Goal: Ask a question

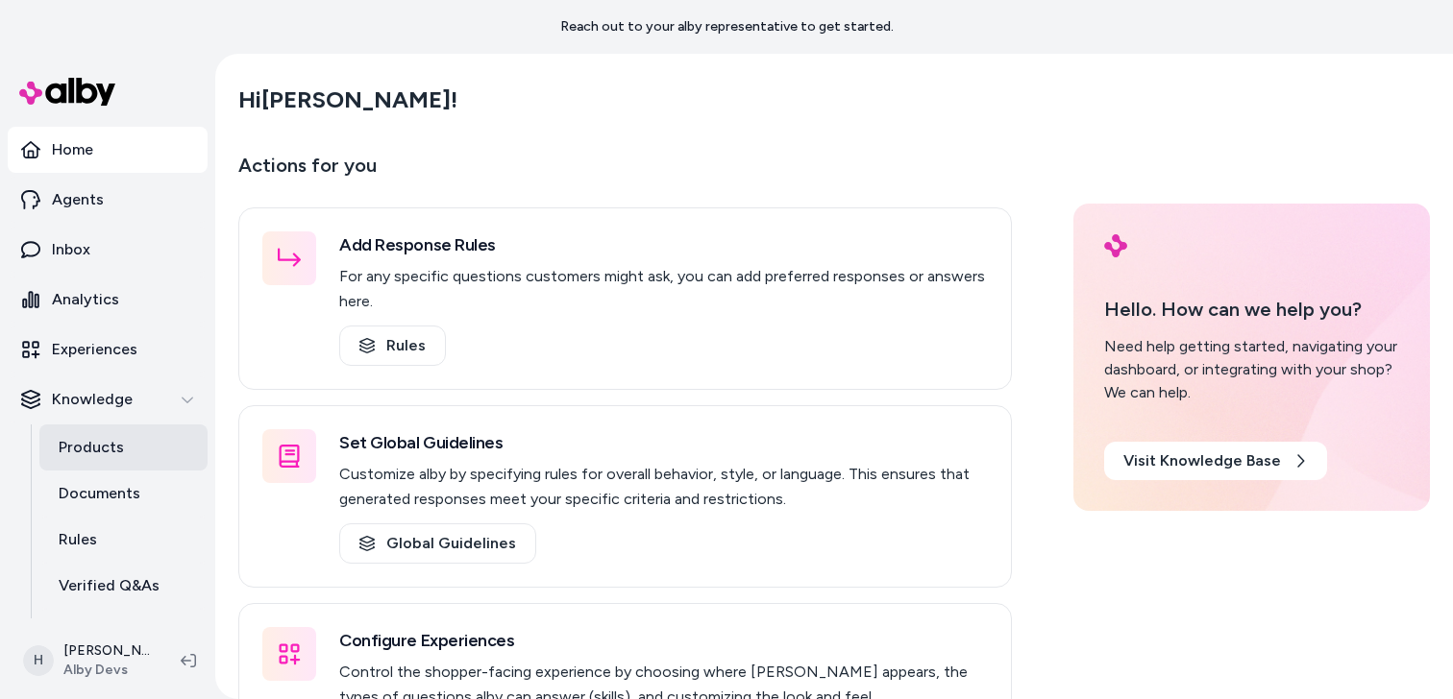
click at [118, 453] on p "Products" at bounding box center [91, 447] width 65 height 23
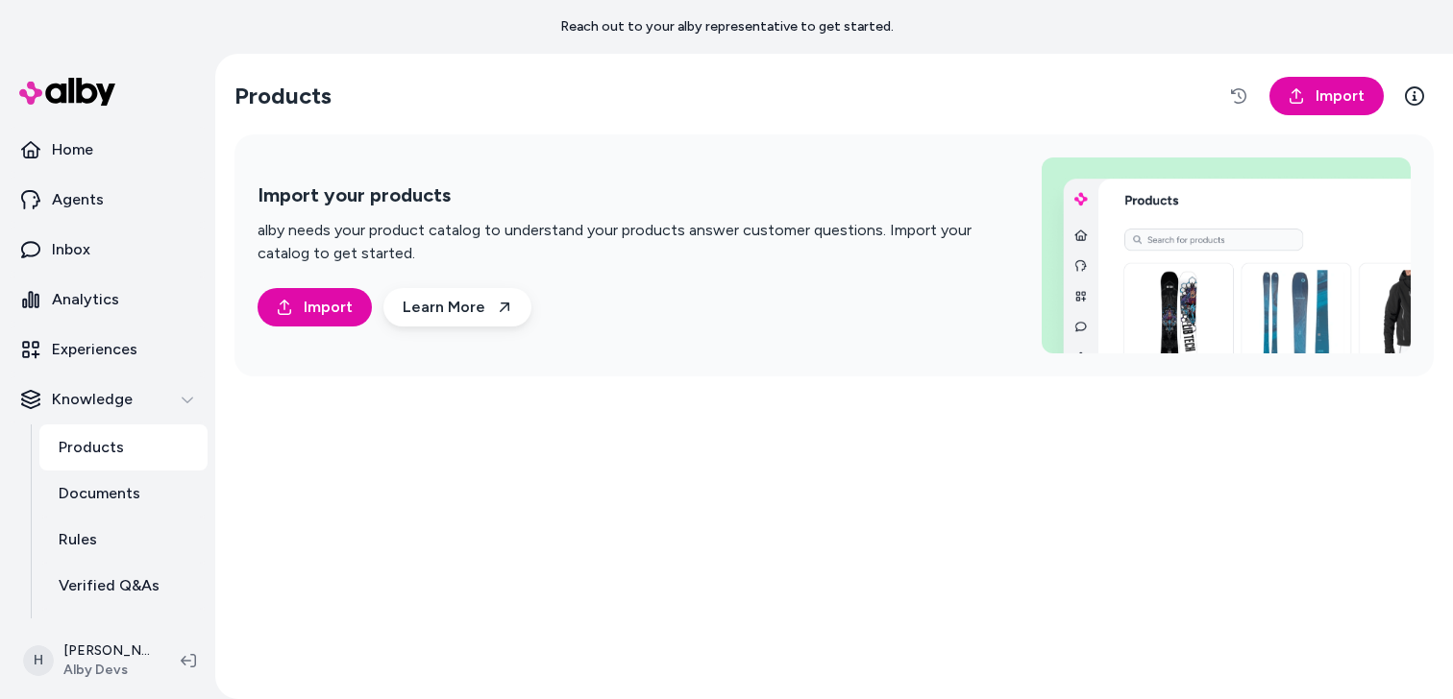
click at [389, 67] on div "Products Import Import your products alby needs your product catalog to underst…" at bounding box center [834, 377] width 1230 height 646
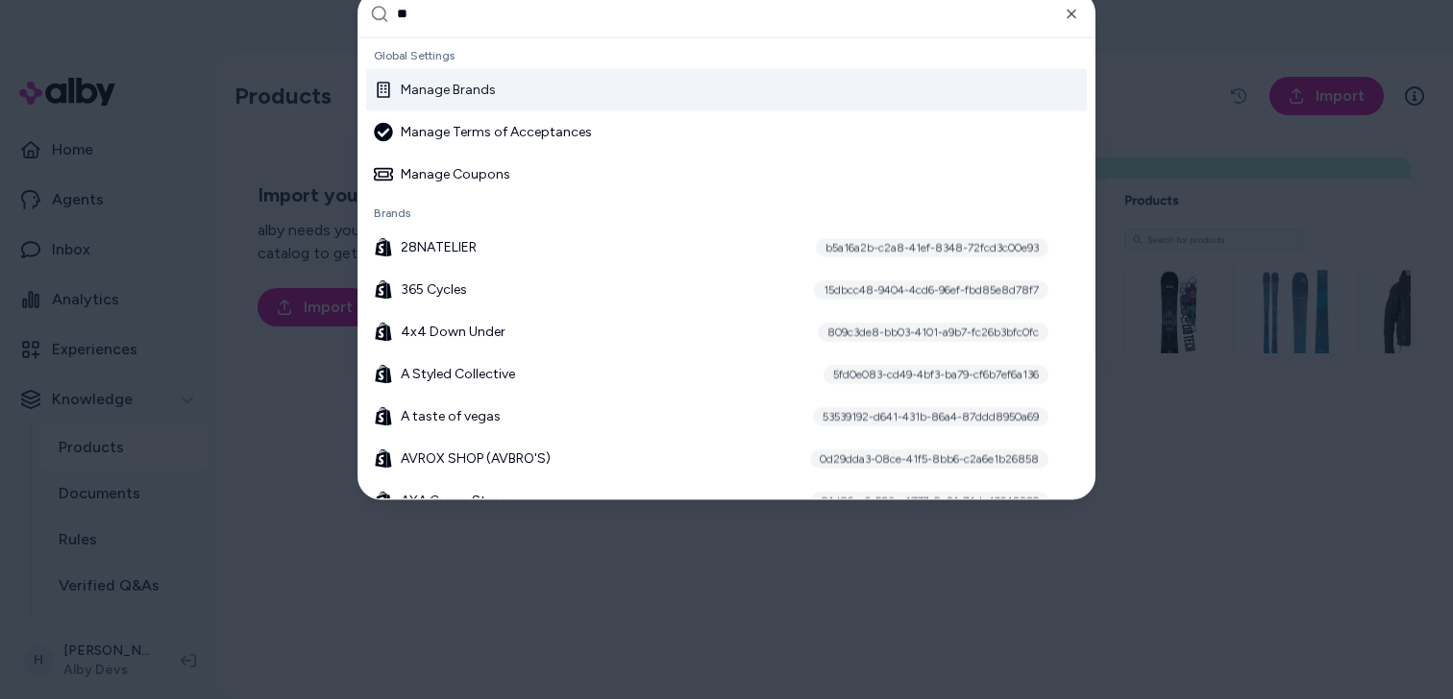
type input "***"
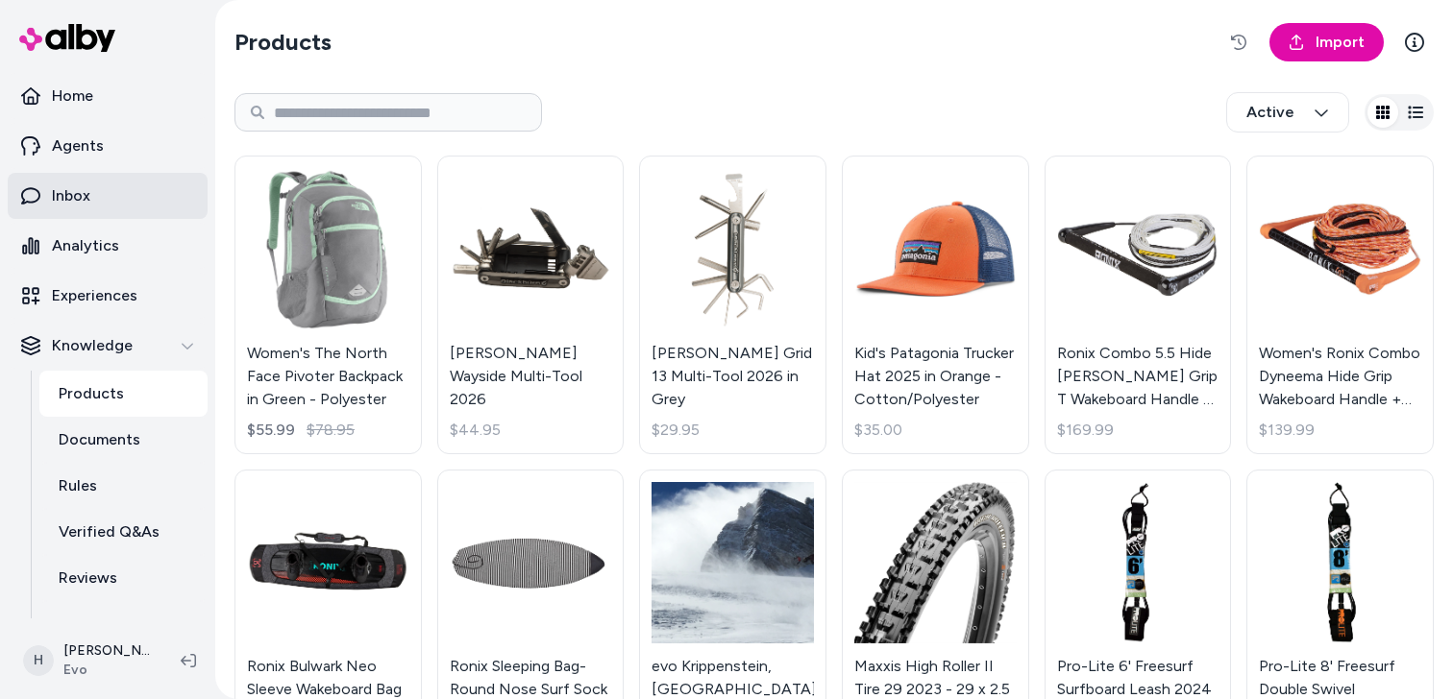
click at [121, 184] on link "Inbox" at bounding box center [108, 196] width 200 height 46
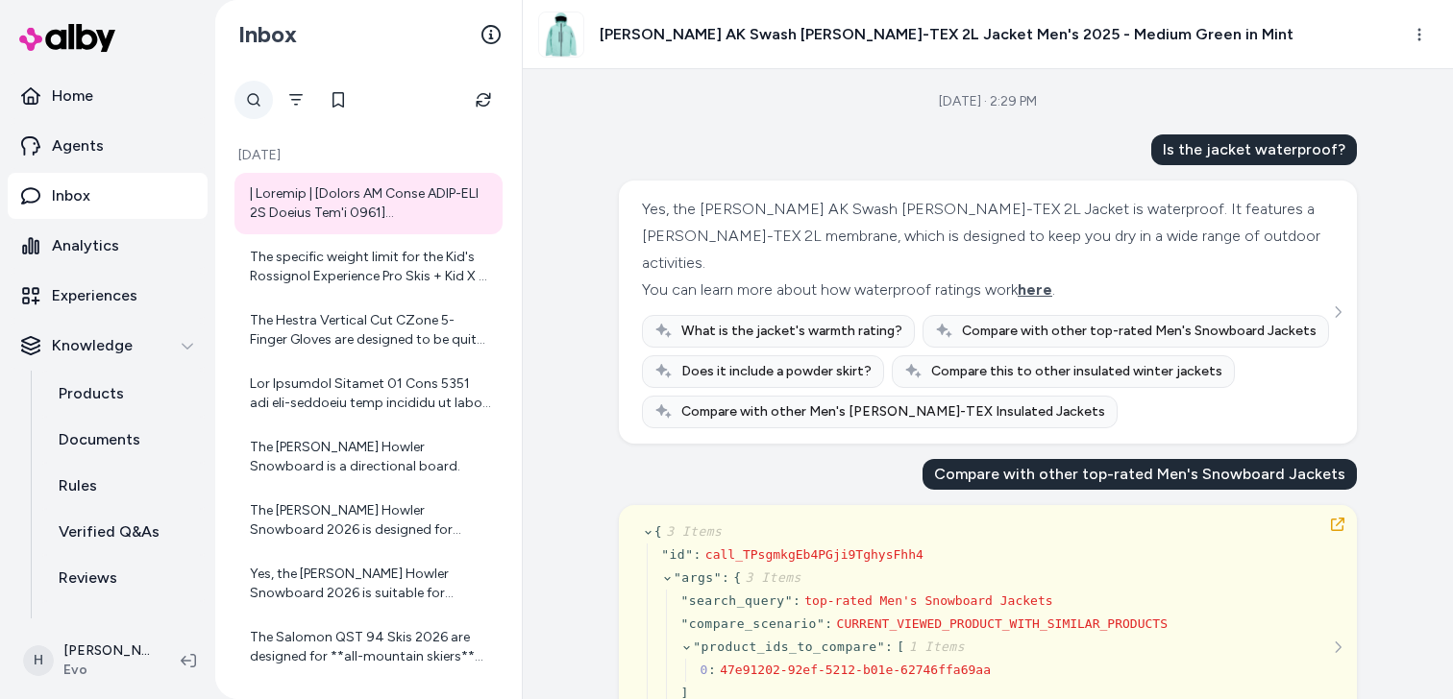
click at [257, 101] on div at bounding box center [253, 100] width 38 height 38
type input "***"
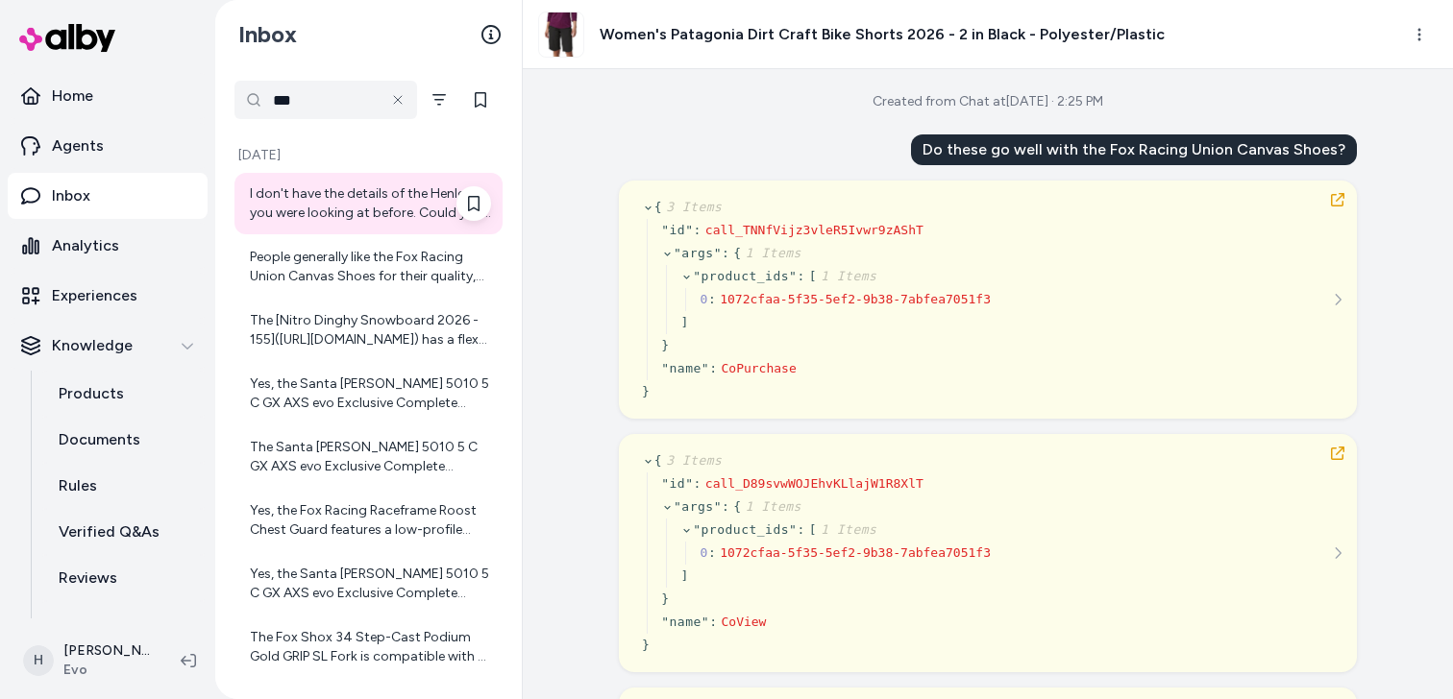
click at [372, 210] on div "I don't have the details of the Henley you were looking at before. Could you pl…" at bounding box center [370, 203] width 241 height 38
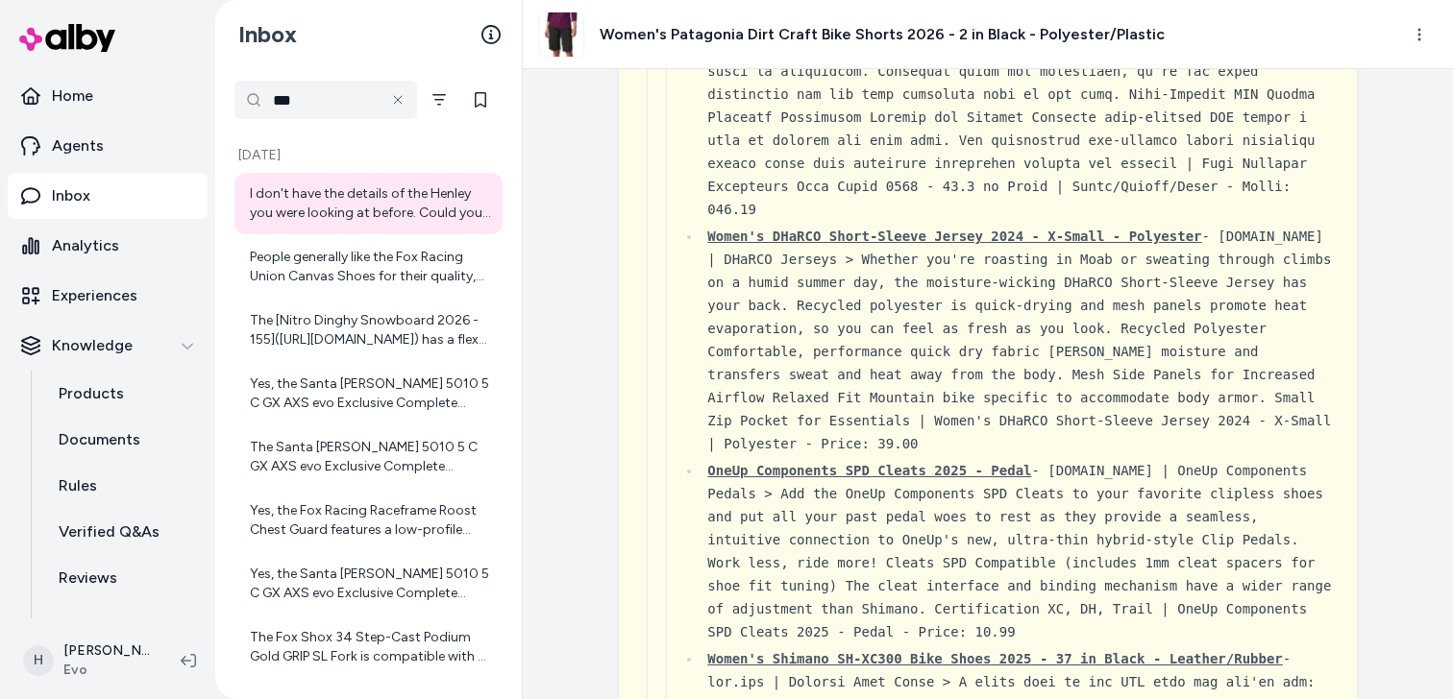
scroll to position [3434, 0]
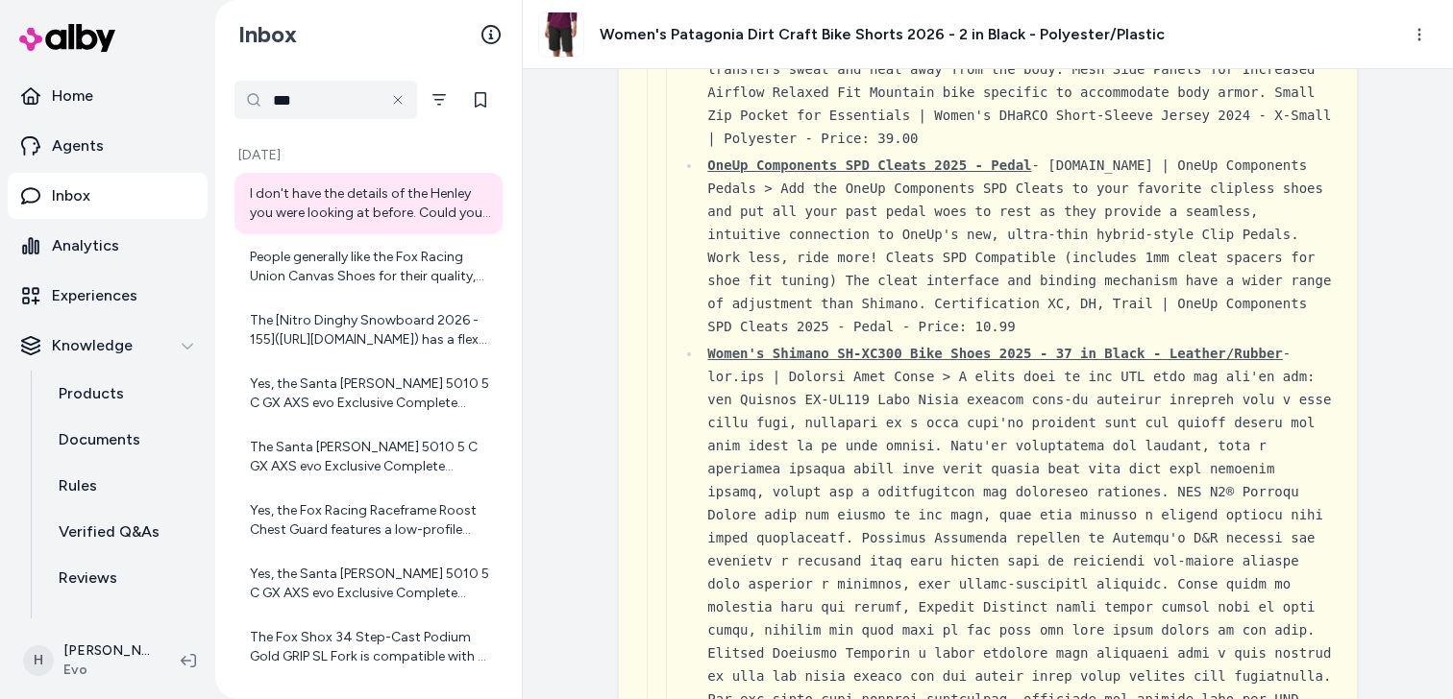
click at [804, 277] on li "OneUp Components SPD Cleats 2025 - Pedal - [DOMAIN_NAME] | OneUp Components Ped…" at bounding box center [1017, 246] width 632 height 184
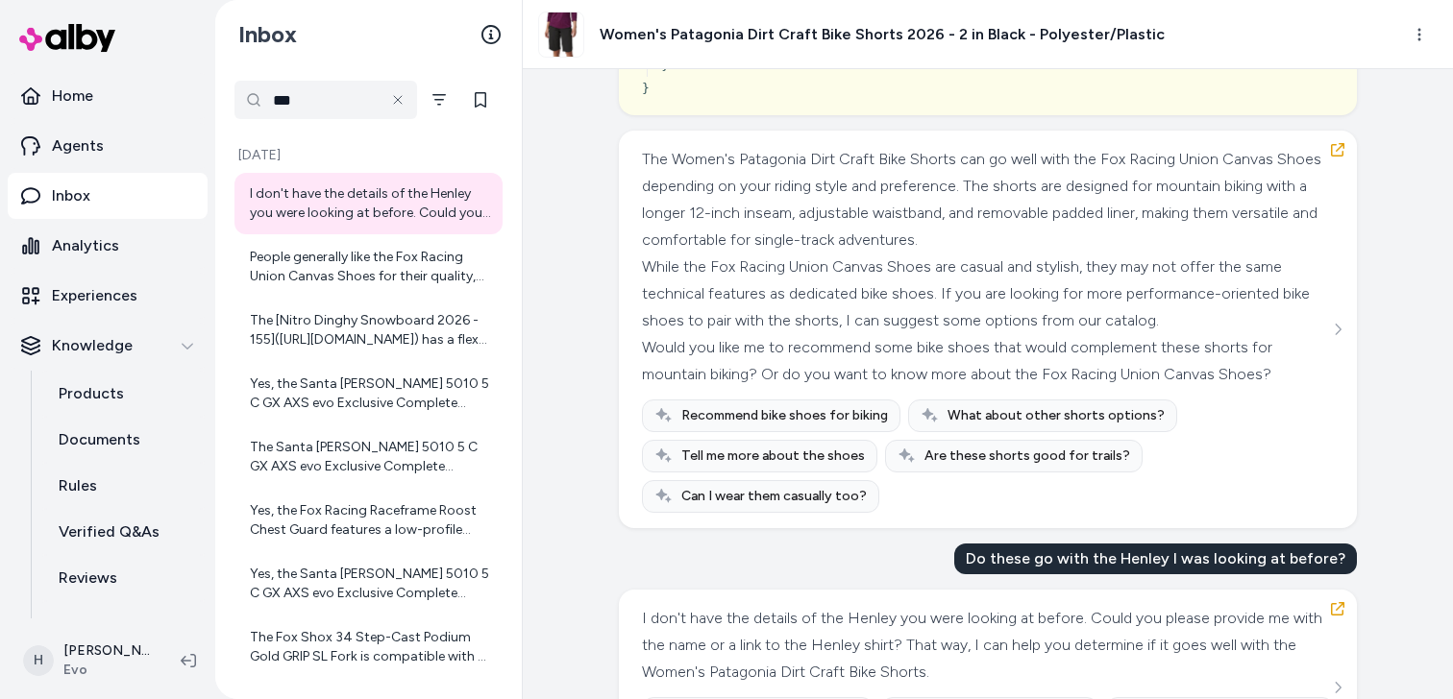
scroll to position [8449, 0]
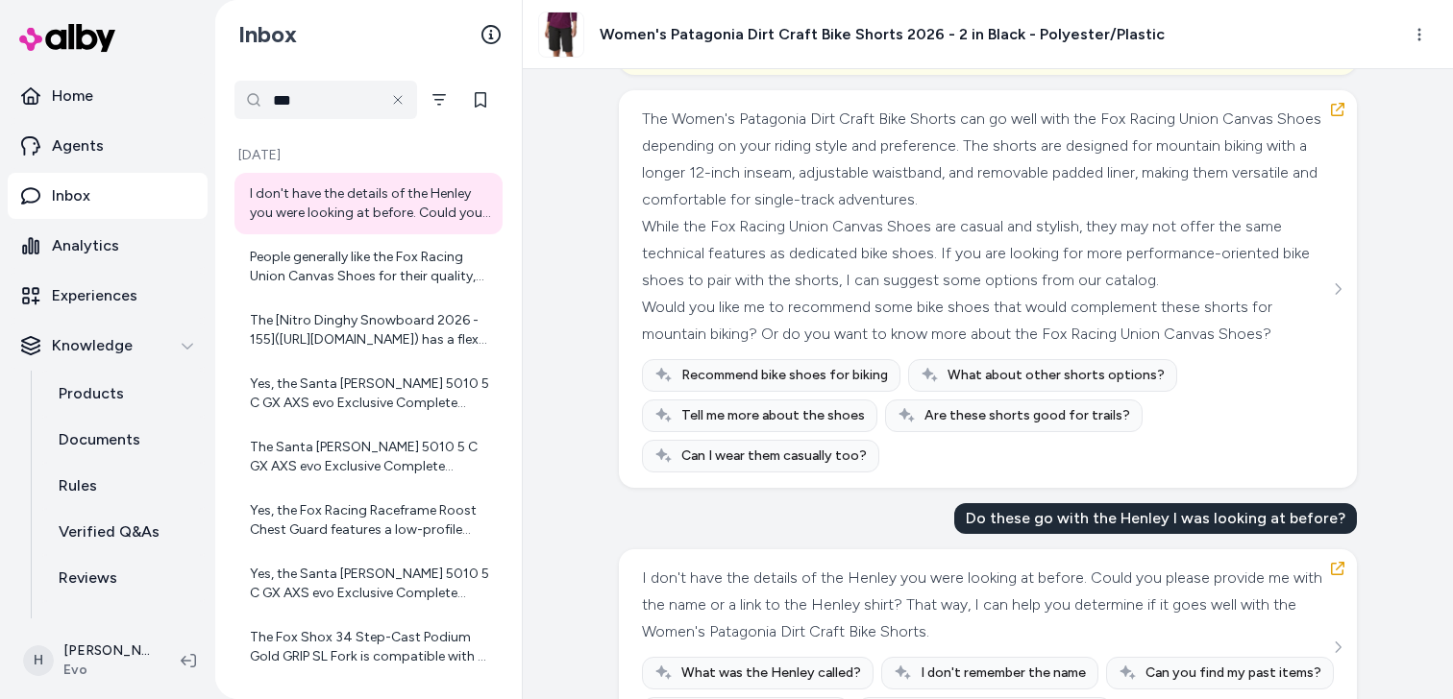
click at [1157, 503] on div "Do these go with the Henley I was looking at before?" at bounding box center [1155, 518] width 403 height 31
copy div "Henley"
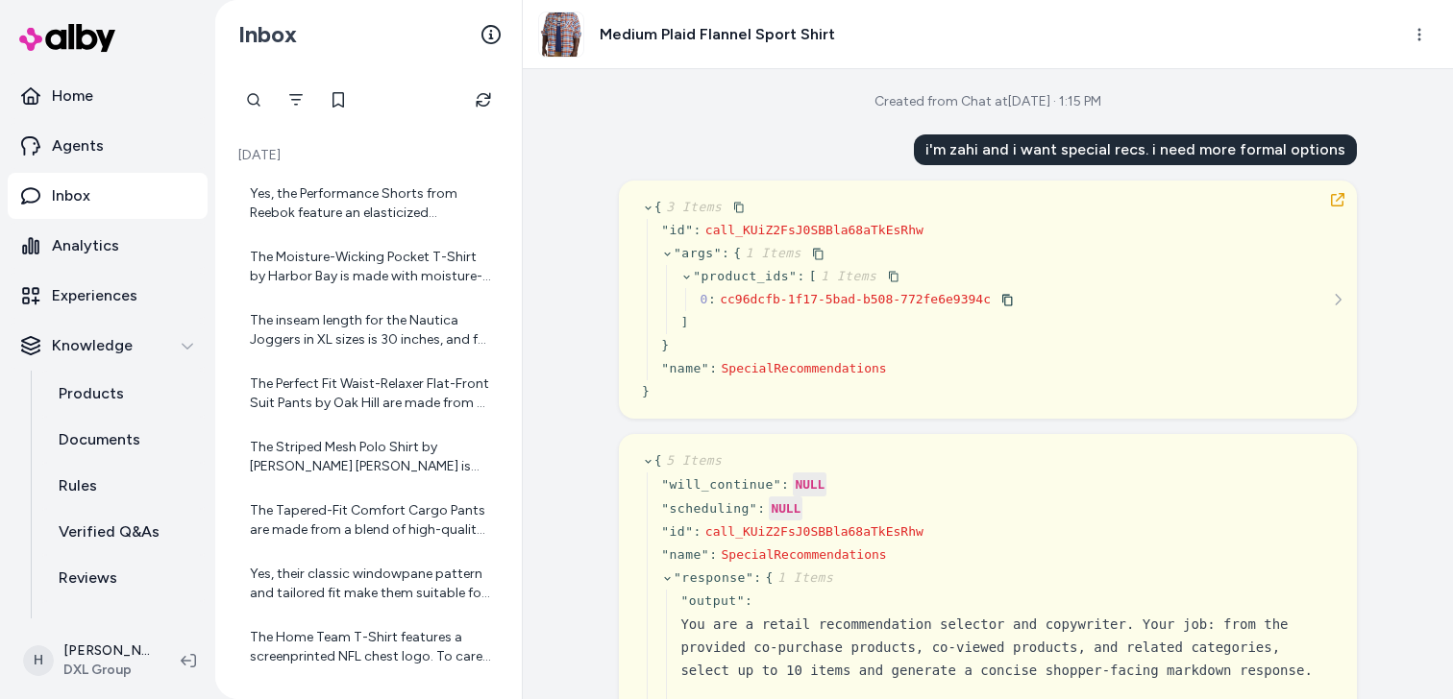
click at [1009, 297] on icon at bounding box center [1007, 301] width 10 height 12
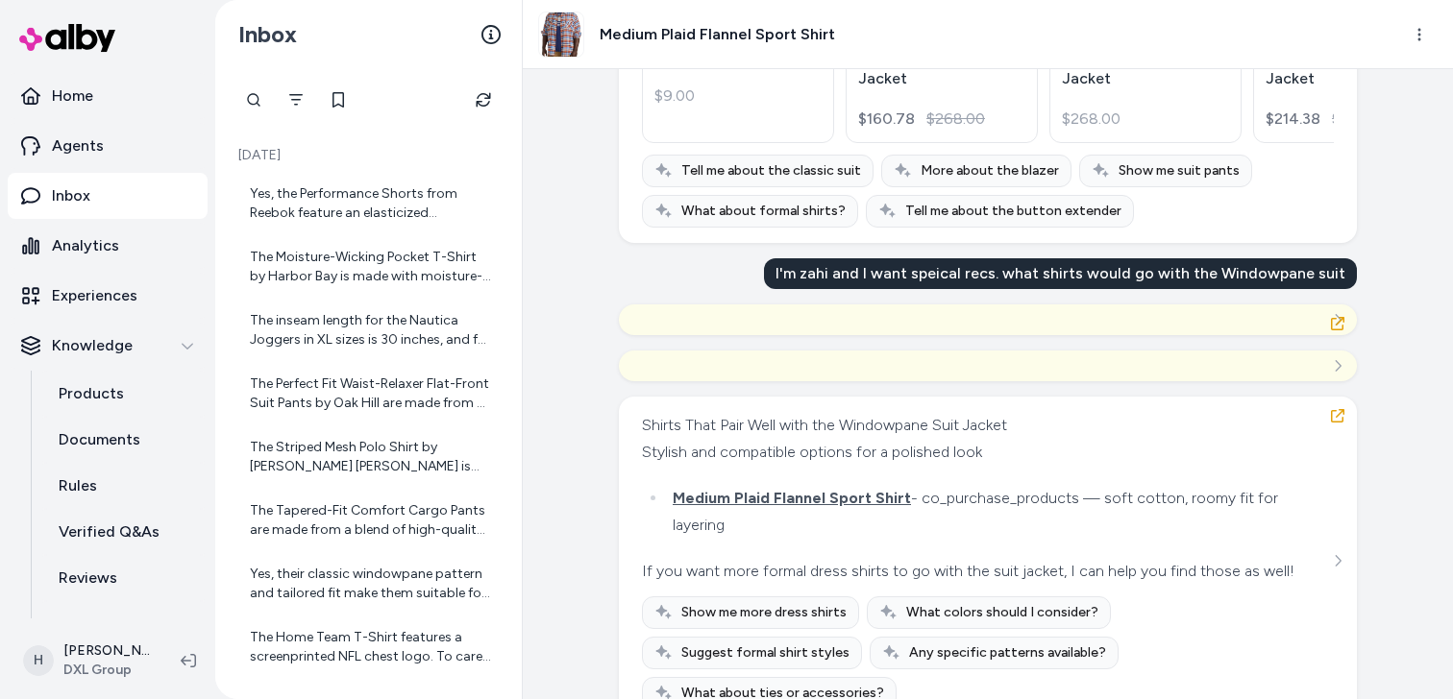
scroll to position [11861, 0]
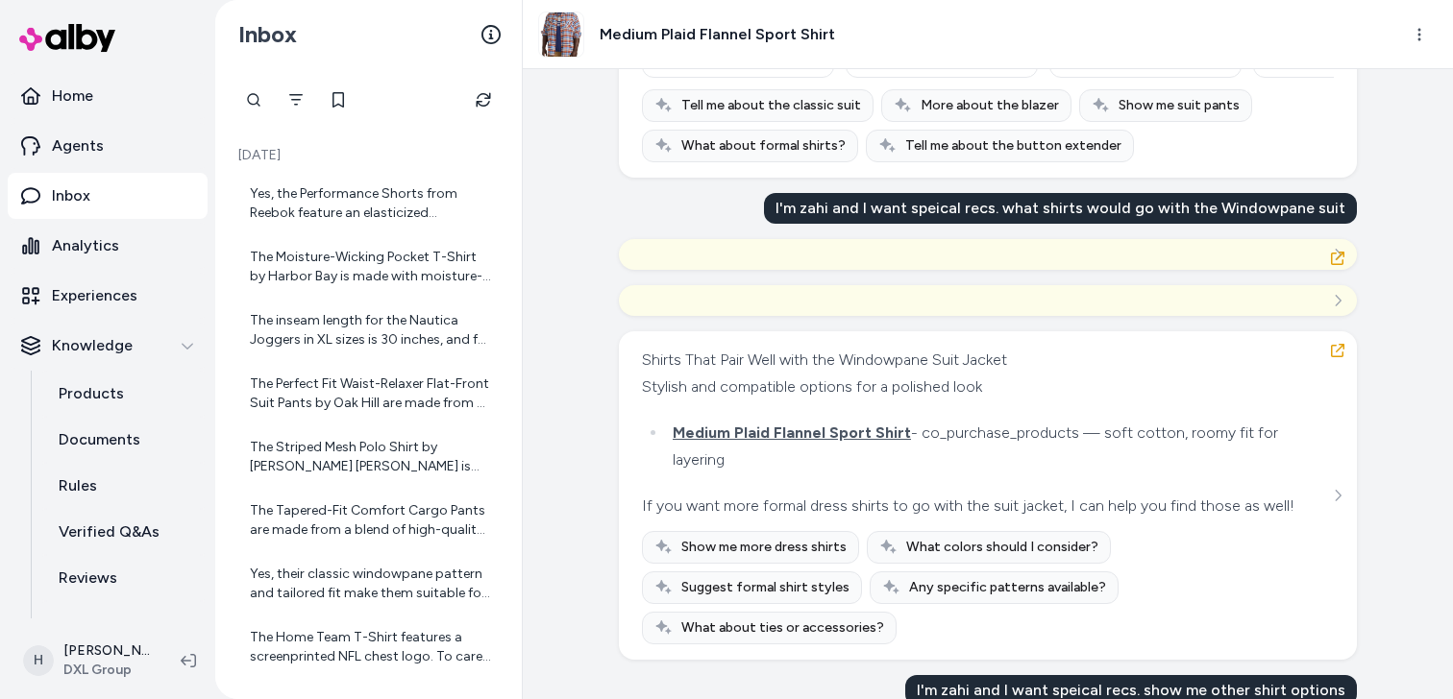
scroll to position [11974, 0]
